Goal: Find specific page/section: Find specific page/section

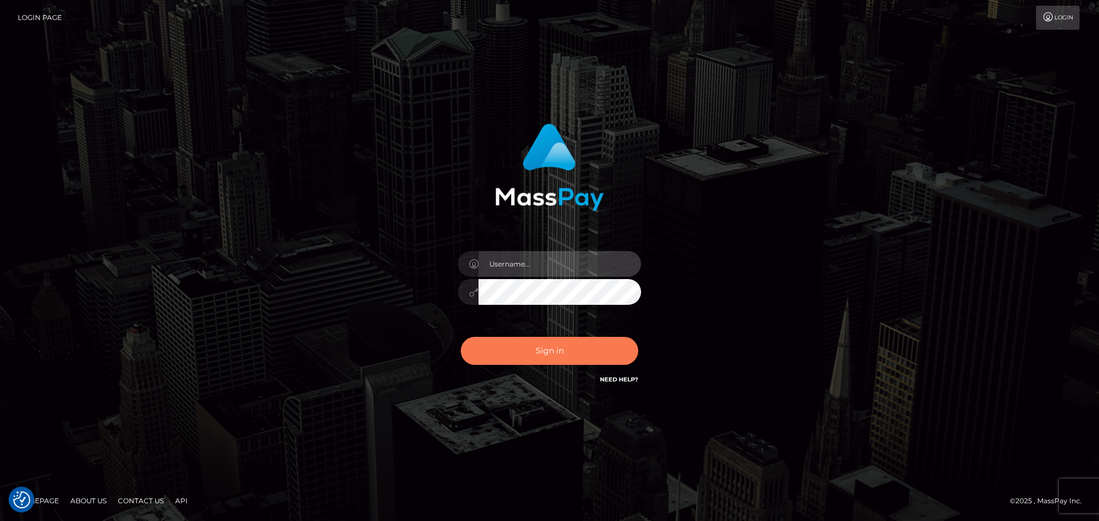
type input "Bedis"
click at [580, 347] on button "Sign in" at bounding box center [549, 351] width 177 height 28
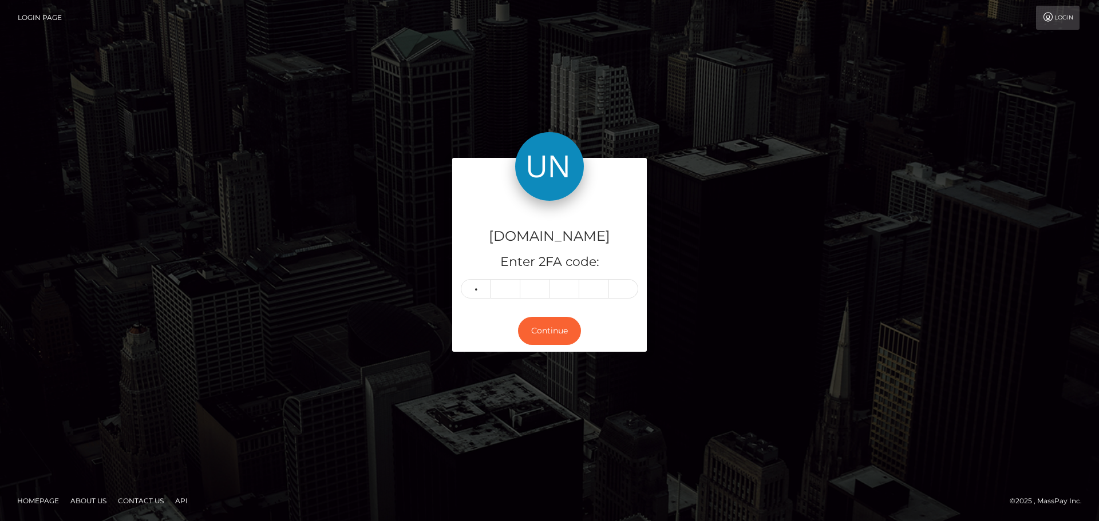
type input "8"
type input "3"
type input "4"
type input "9"
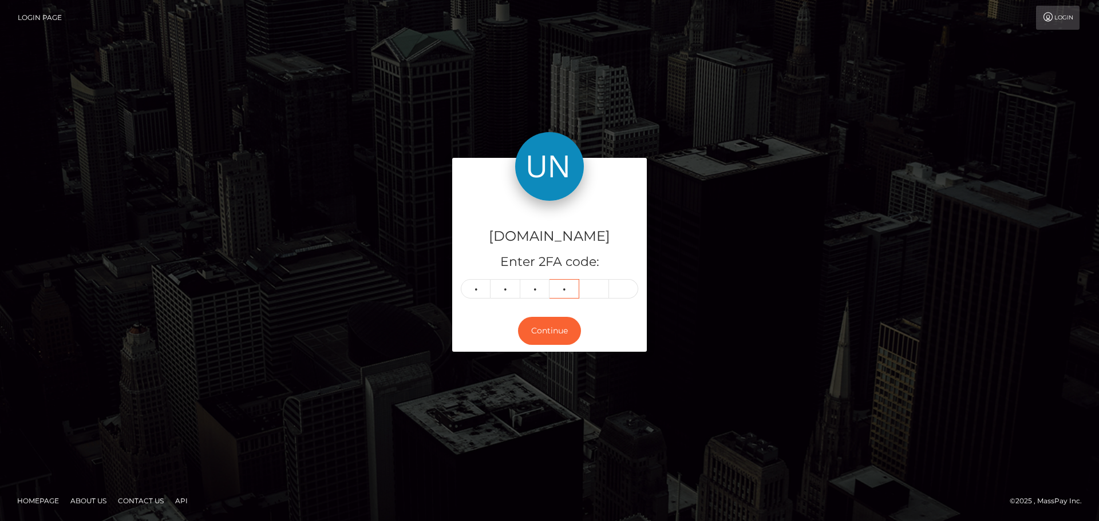
type input "2"
type input "4"
type input "6"
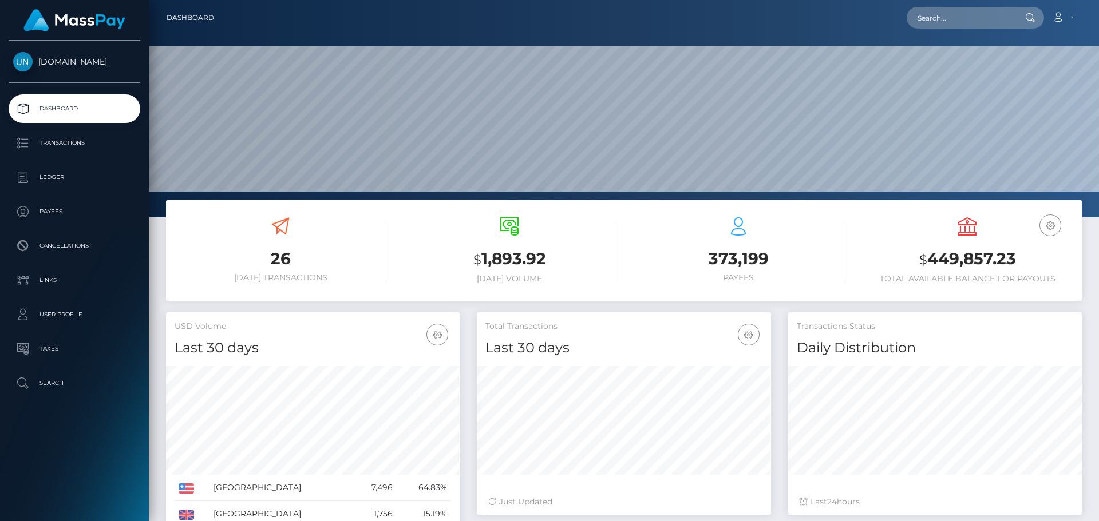
scroll to position [203, 294]
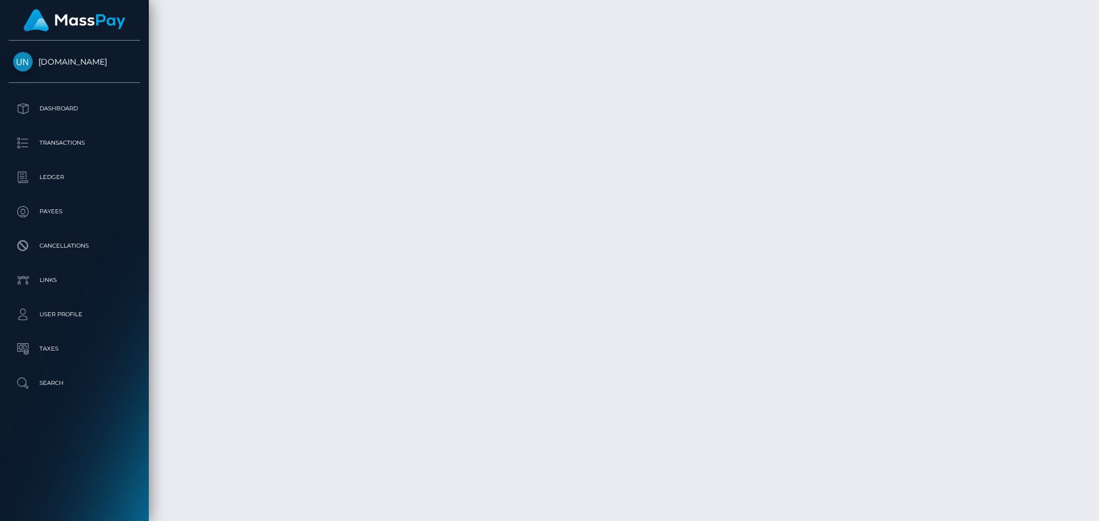
scroll to position [2088, 0]
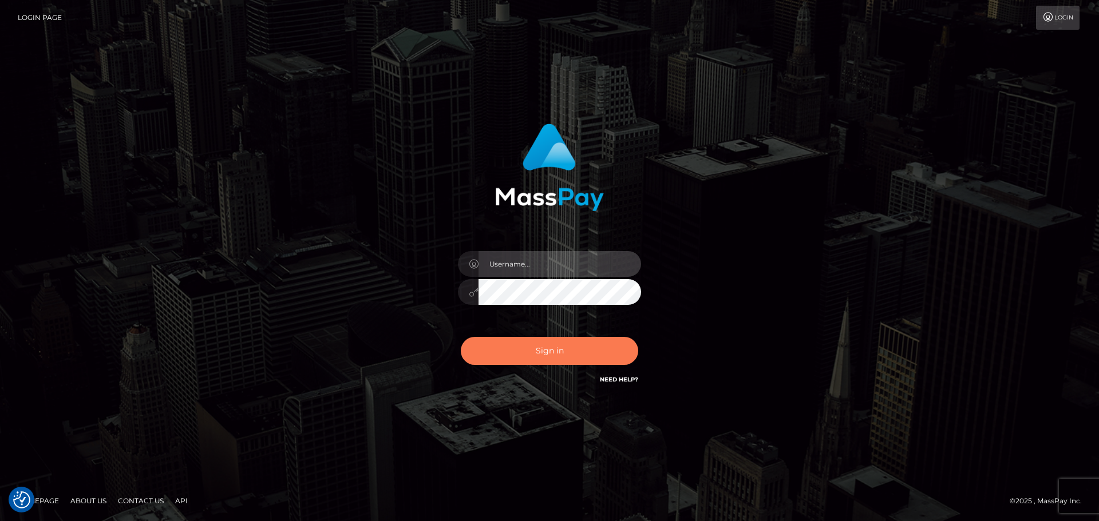
type input "Bedis"
click at [575, 344] on button "Sign in" at bounding box center [549, 351] width 177 height 28
type input "Bedis"
click at [594, 347] on button "Sign in" at bounding box center [549, 351] width 177 height 28
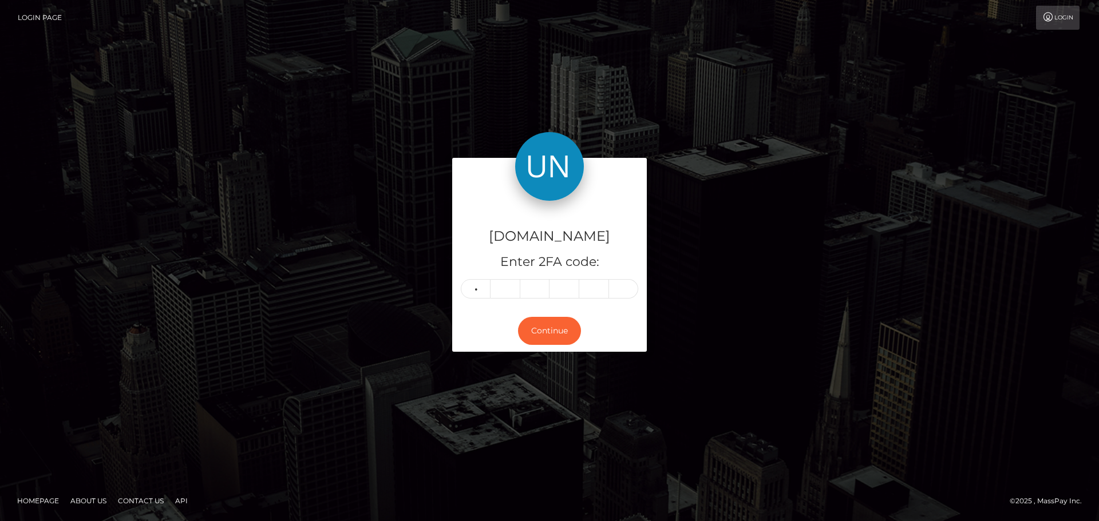
type input "8"
type input "1"
type input "6"
type input "5"
type input "0"
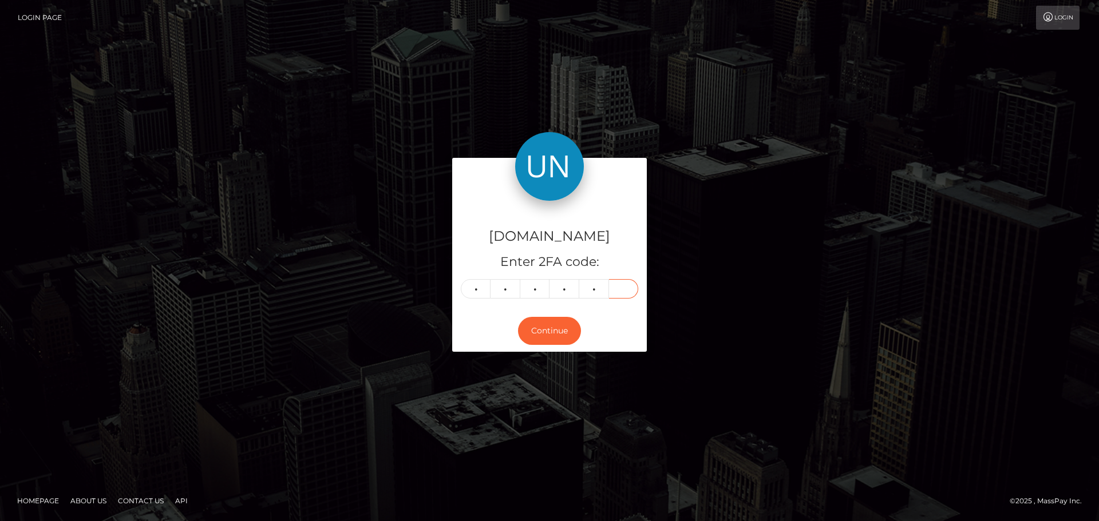
type input "5"
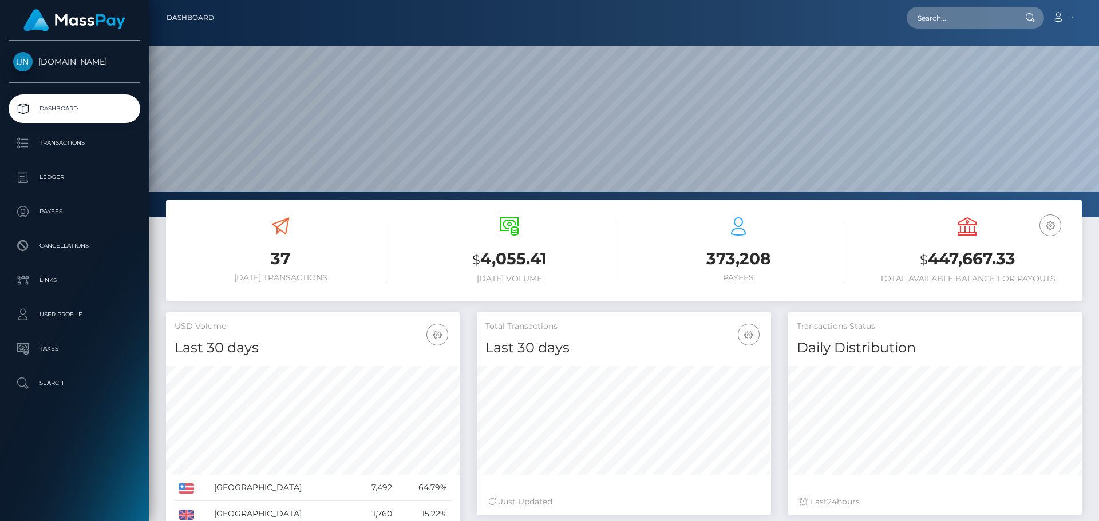
scroll to position [203, 294]
click at [954, 24] on input "text" at bounding box center [961, 18] width 108 height 22
paste input "nievesssrosa@gmail.com"
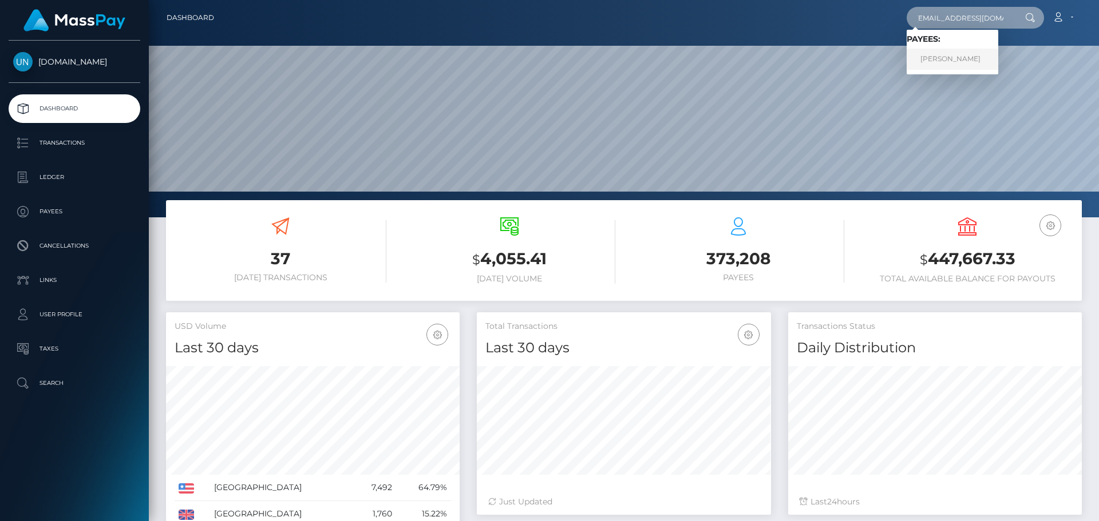
type input "nievesssrosa@gmail.com"
click at [969, 61] on link "ANGELYS MARIE NIEVES ROSARIO" at bounding box center [953, 59] width 92 height 21
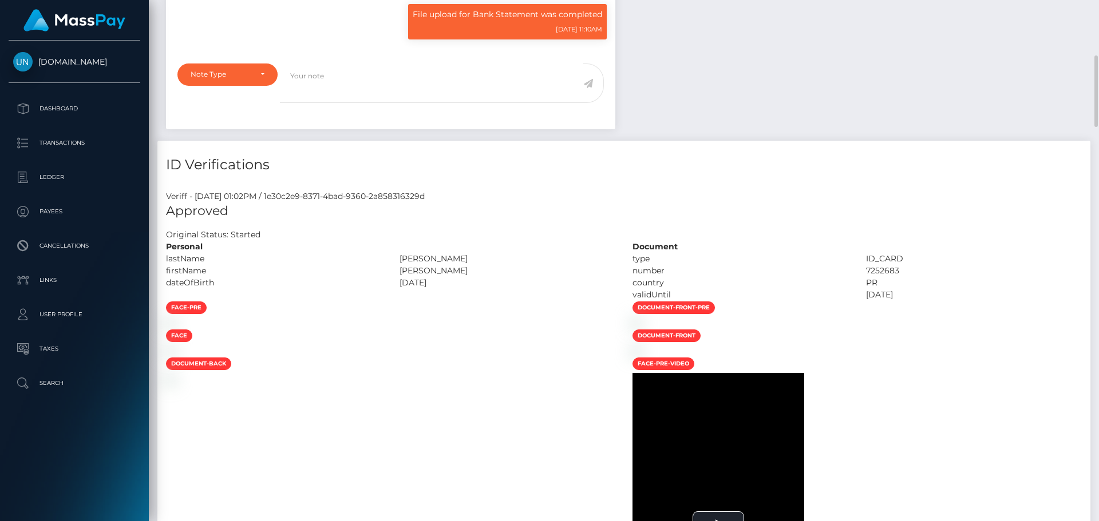
scroll to position [137, 294]
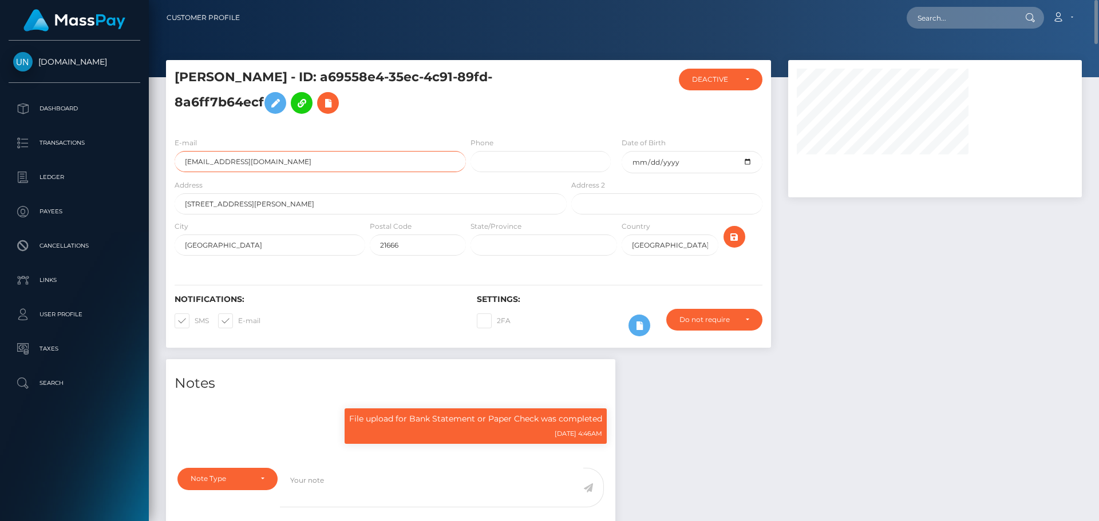
click at [276, 159] on input "[EMAIL_ADDRESS][DOMAIN_NAME]" at bounding box center [320, 161] width 291 height 21
click at [276, 159] on input "addysouza18@gmail.com" at bounding box center [320, 161] width 291 height 21
click at [357, 200] on input "217 Nichols manor dr" at bounding box center [371, 203] width 392 height 21
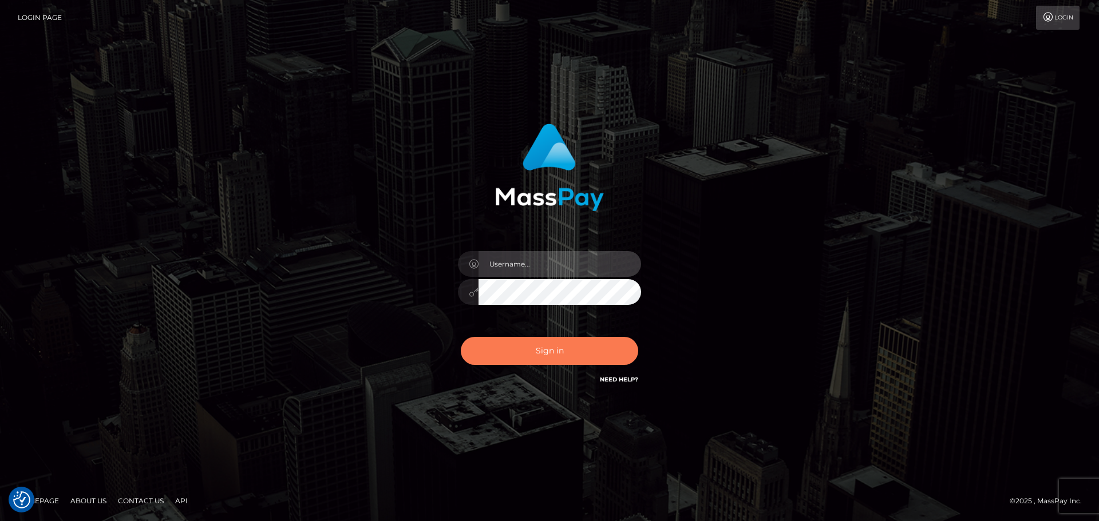
type input "Bedis"
click at [563, 346] on button "Sign in" at bounding box center [549, 351] width 177 height 28
type input "Bedis"
click at [563, 357] on button "Sign in" at bounding box center [549, 351] width 177 height 28
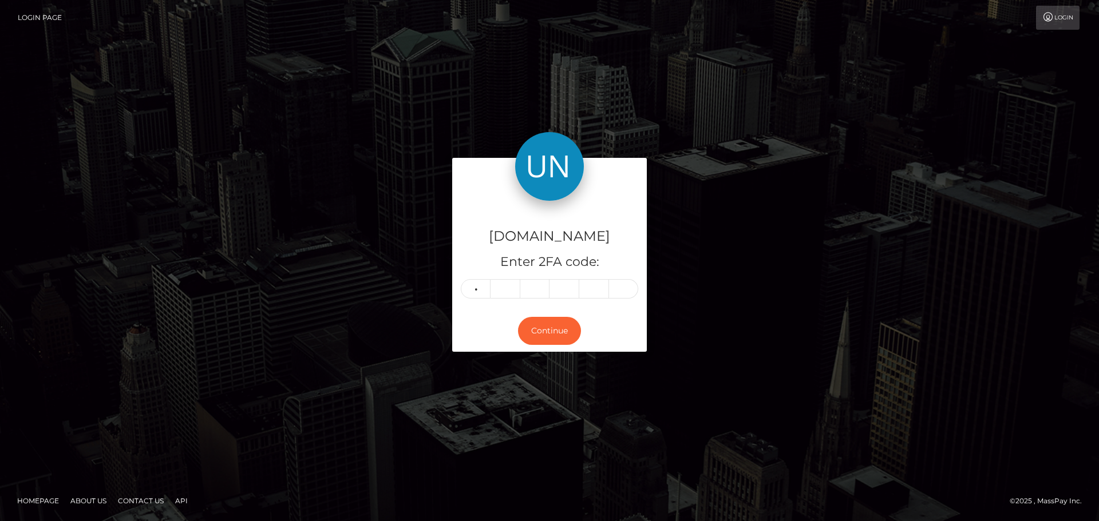
type input "2"
type input "9"
type input "4"
type input "2"
type input "7"
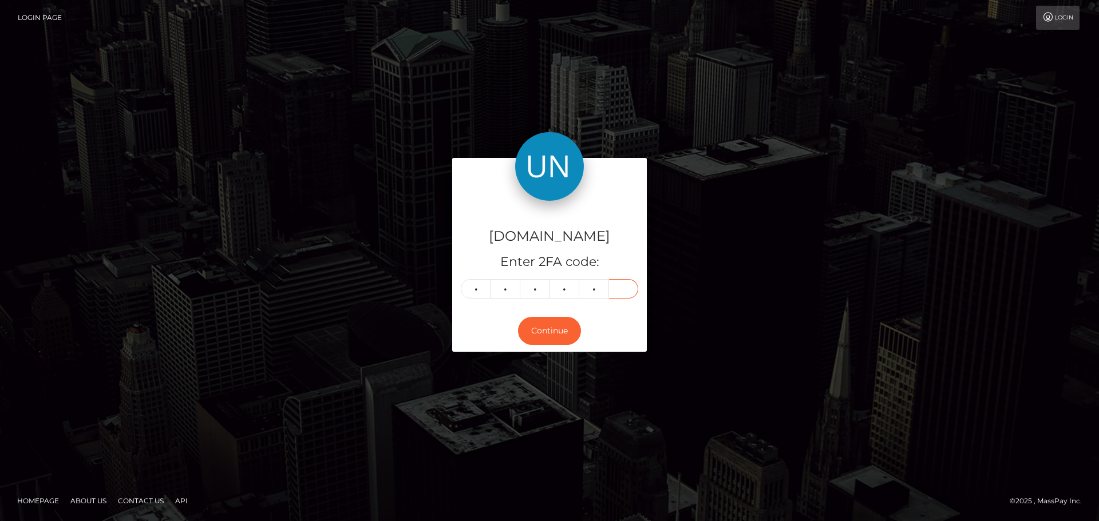
type input "2"
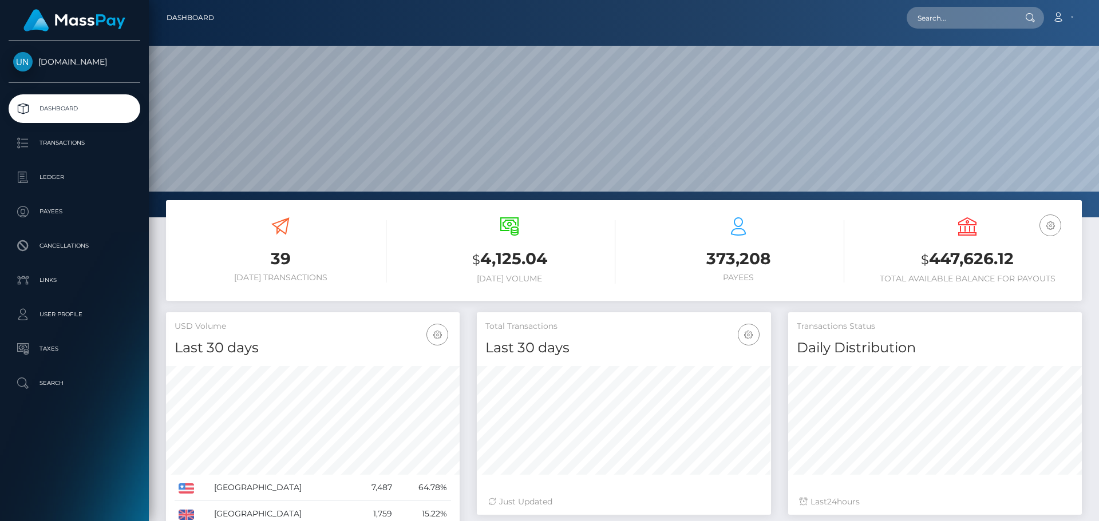
scroll to position [203, 294]
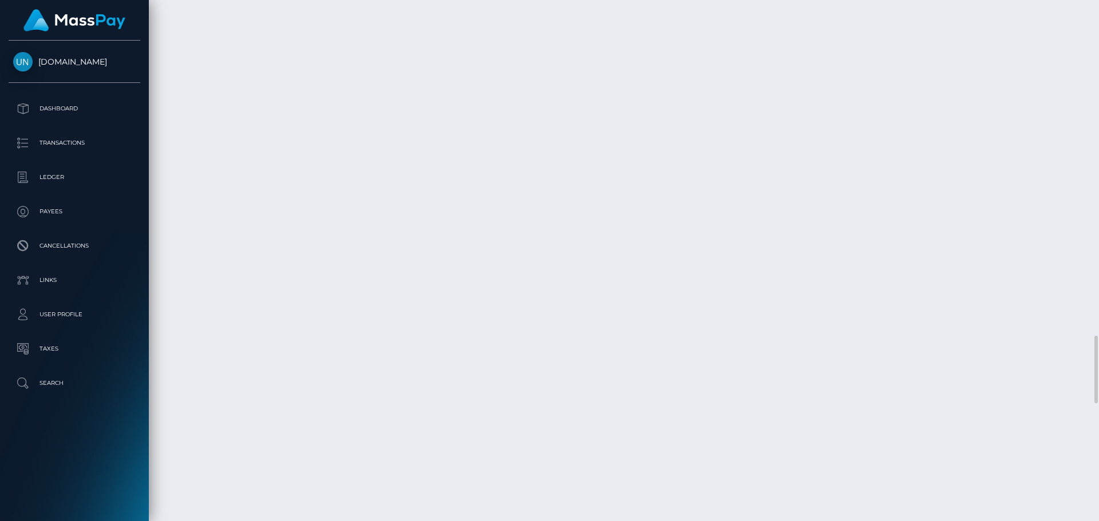
scroll to position [2576, 0]
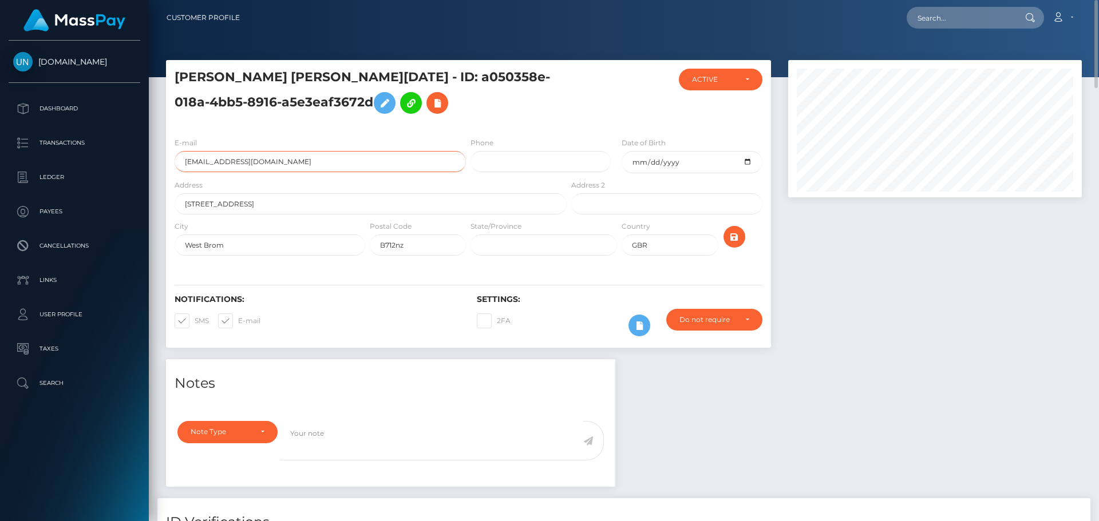
click at [293, 163] on input "loznjay23@gmail.com" at bounding box center [320, 161] width 291 height 21
click at [362, 176] on div "E-mail loznjay23@gmail.com" at bounding box center [317, 158] width 302 height 42
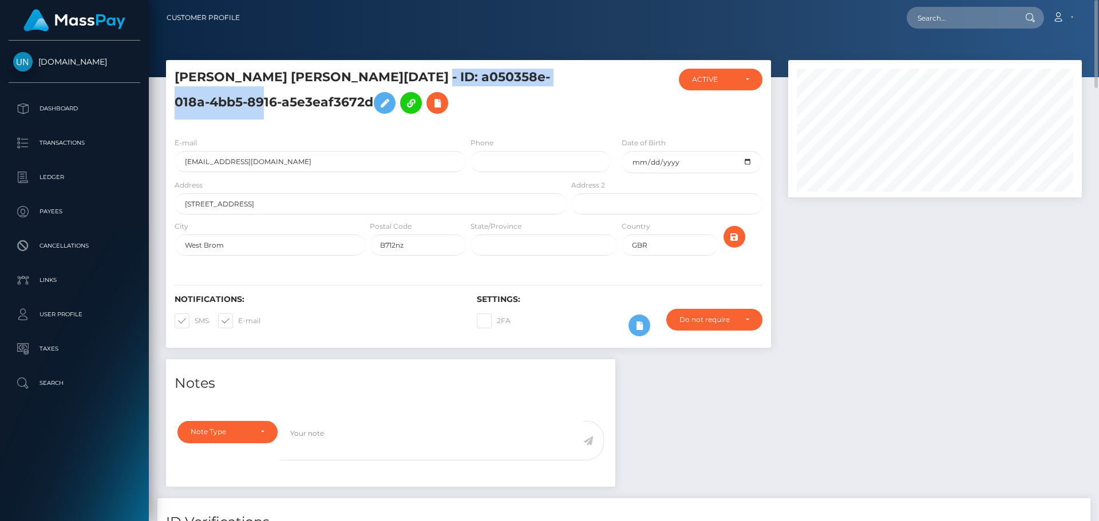
drag, startPoint x: 334, startPoint y: 74, endPoint x: 264, endPoint y: 107, distance: 77.1
click at [264, 107] on h5 "LAUREN LOUISE NOEL - ID: a050358e-018a-4bb5-8916-a5e3eaf3672d" at bounding box center [368, 94] width 386 height 51
copy h5 "ID: a050358e-018a-4bb5-8916-a5e3eaf3672d"
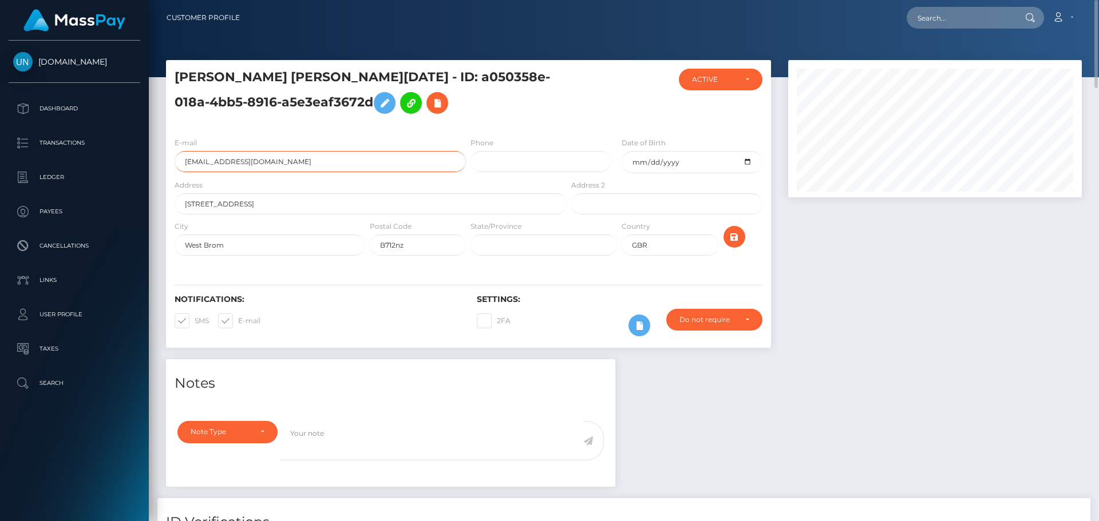
click at [293, 162] on input "loznjay23@gmail.com" at bounding box center [320, 161] width 291 height 21
